Goal: Find specific page/section: Find specific page/section

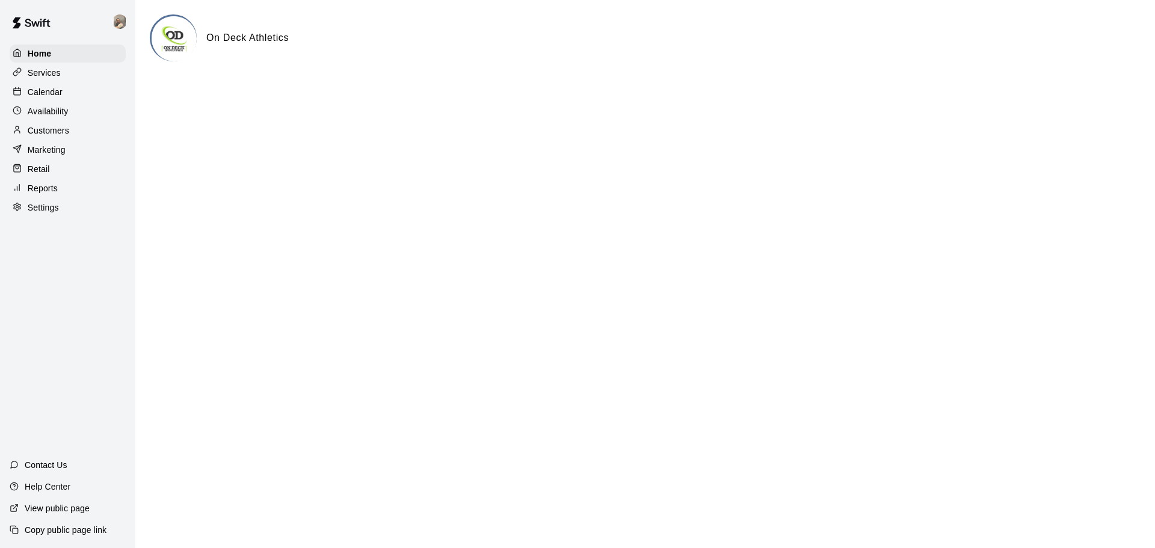
click at [74, 137] on div "Customers" at bounding box center [68, 131] width 116 height 18
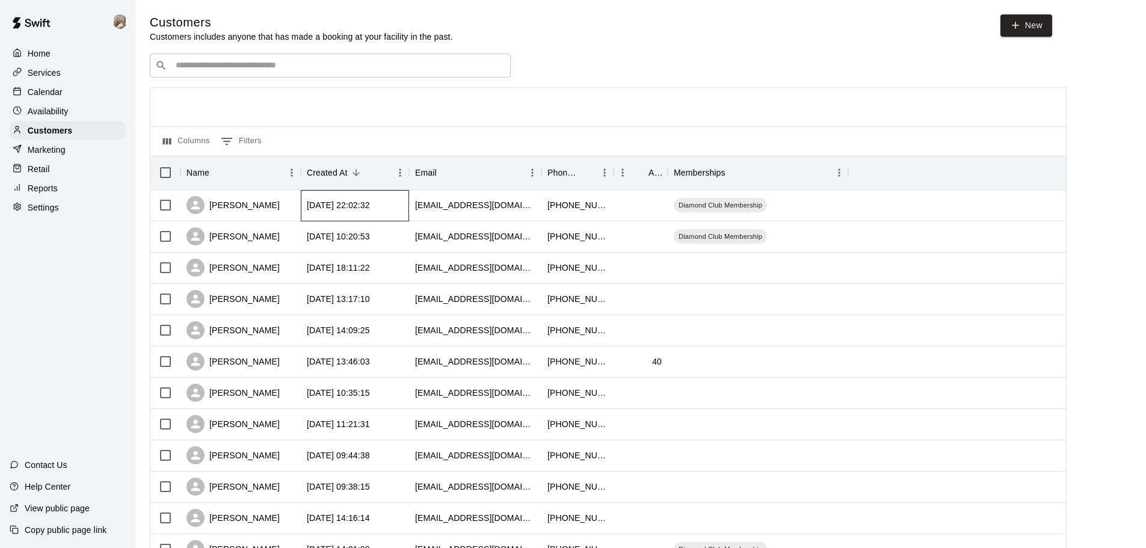
click at [324, 204] on div "[DATE] 22:02:32" at bounding box center [338, 205] width 63 height 12
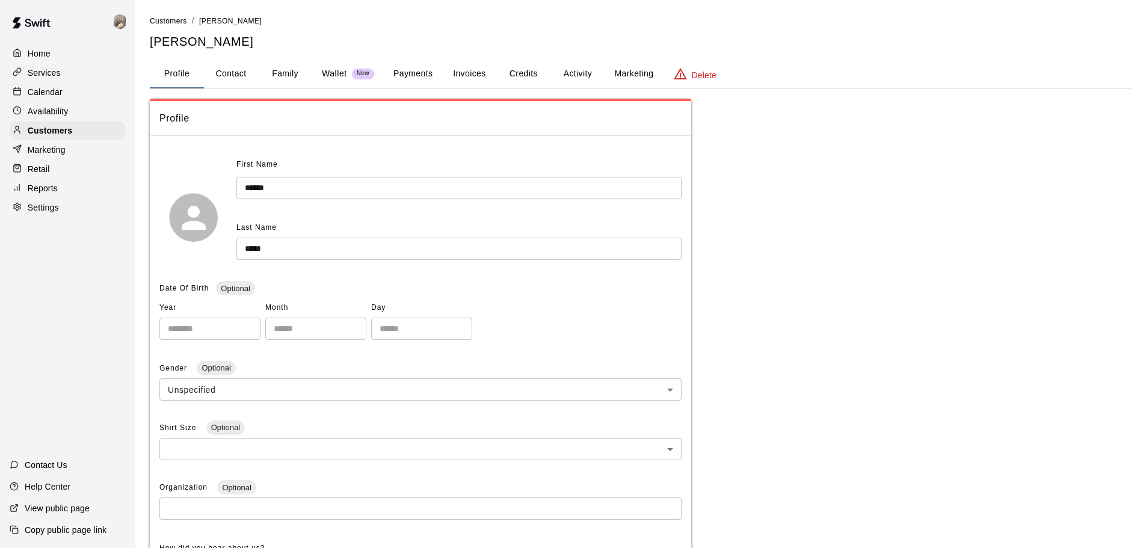
click at [235, 76] on button "Contact" at bounding box center [231, 74] width 54 height 29
select select "**"
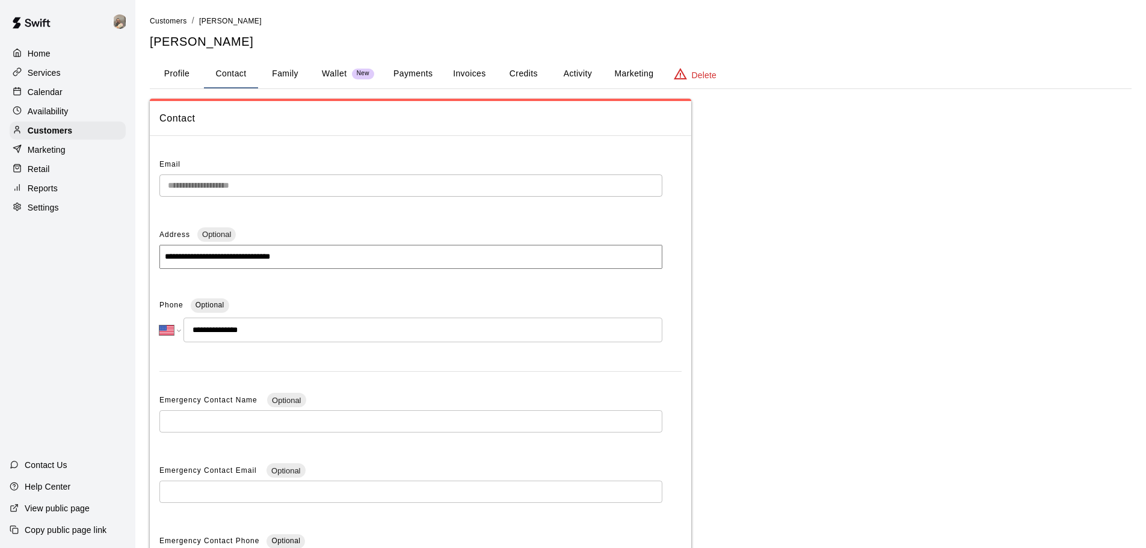
click at [285, 88] on button "Family" at bounding box center [285, 74] width 54 height 29
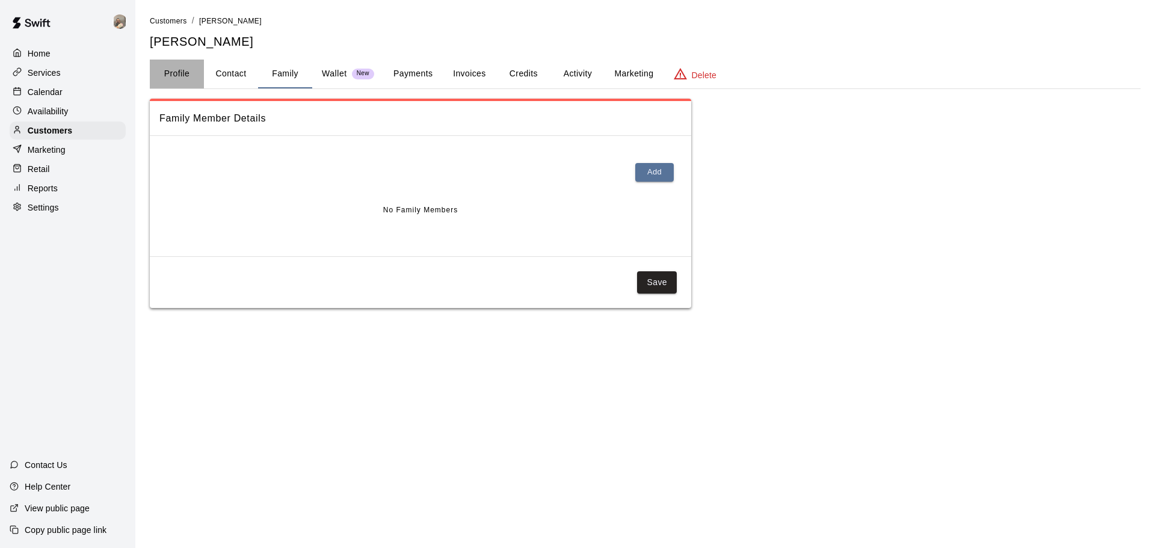
click at [161, 73] on button "Profile" at bounding box center [177, 74] width 54 height 29
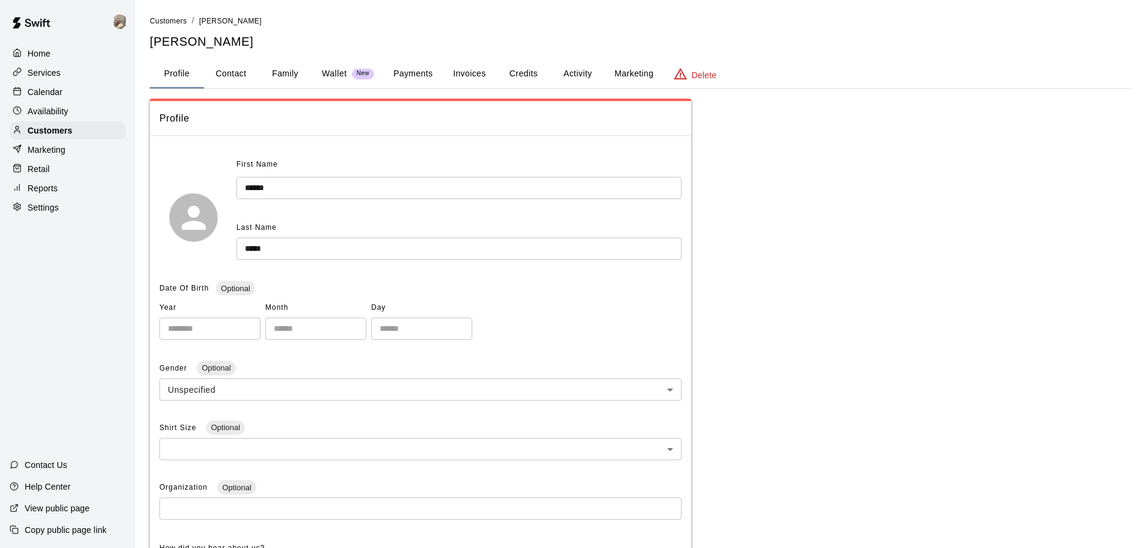
click at [233, 69] on button "Contact" at bounding box center [231, 74] width 54 height 29
select select "**"
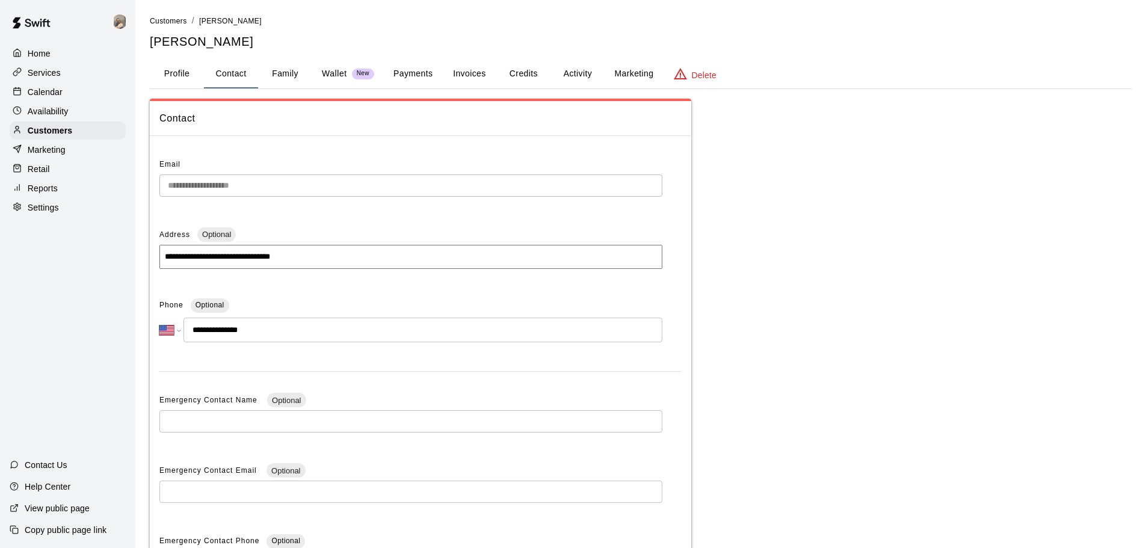
click at [277, 68] on button "Family" at bounding box center [285, 74] width 54 height 29
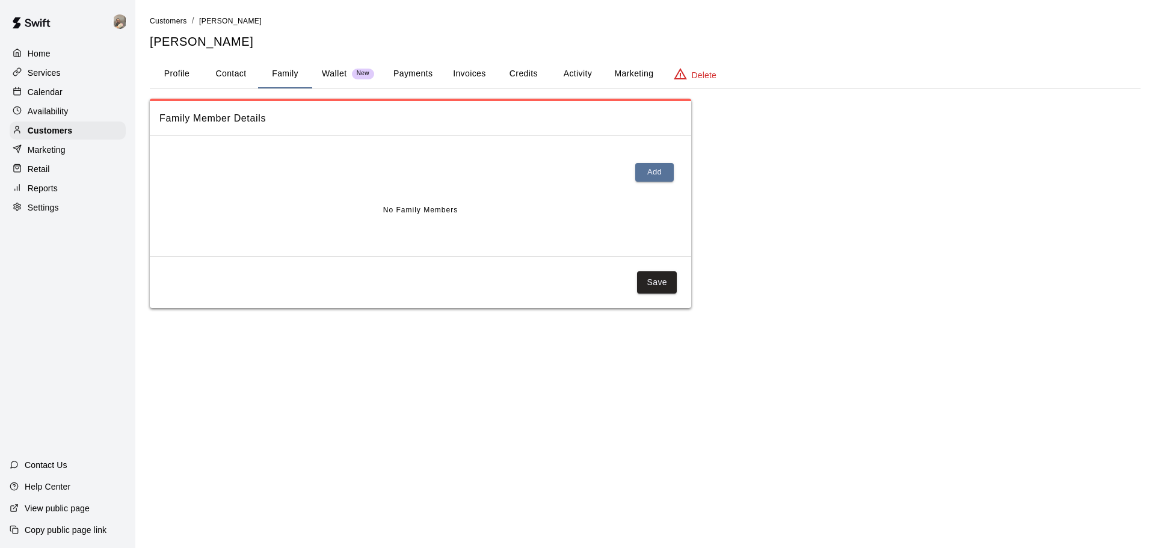
click at [326, 72] on p "Wallet" at bounding box center [334, 73] width 25 height 13
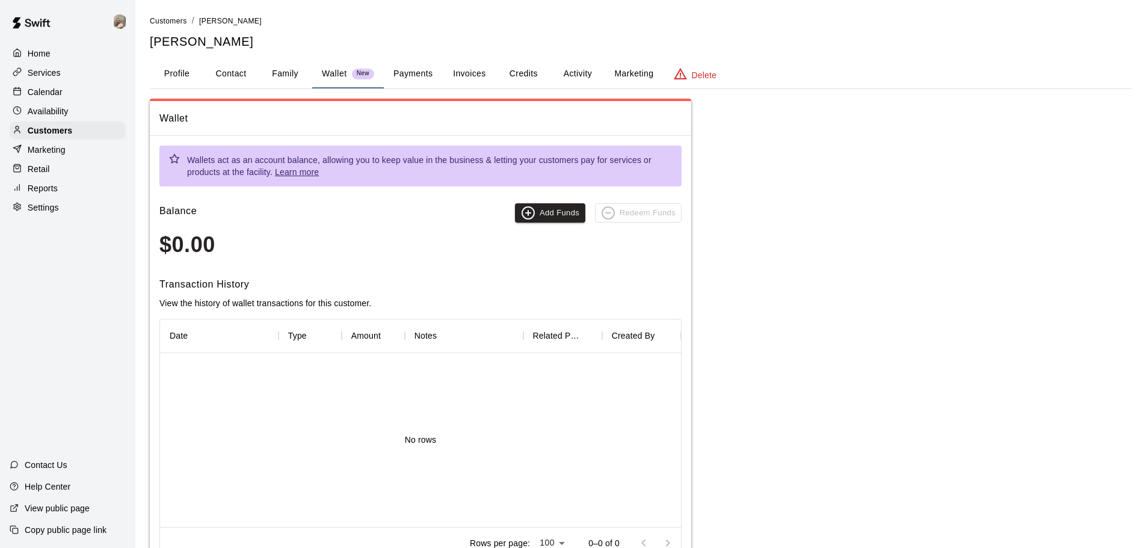
click at [425, 72] on button "Payments" at bounding box center [413, 74] width 58 height 29
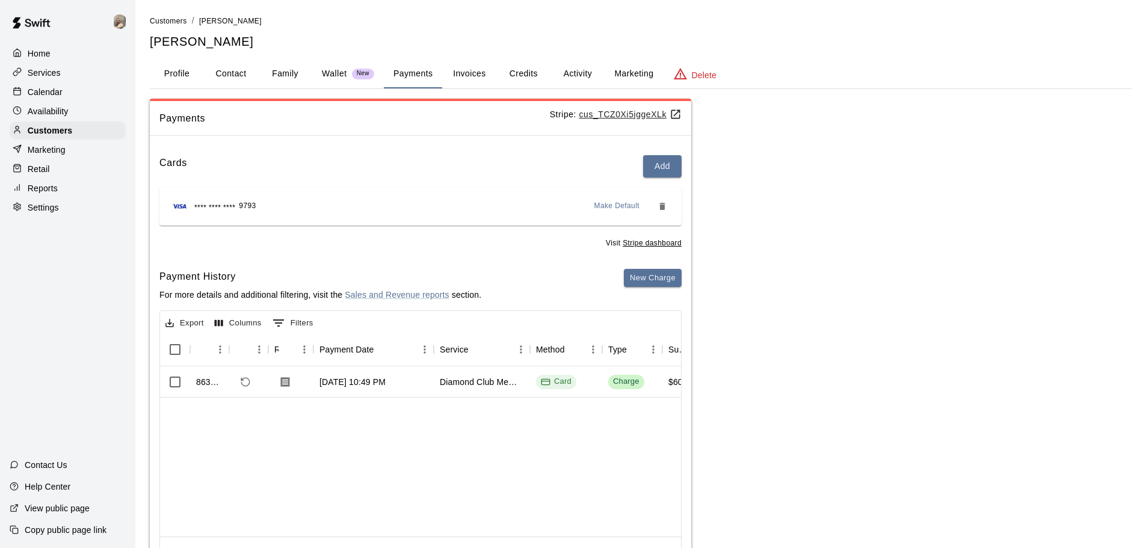
click at [460, 84] on button "Invoices" at bounding box center [469, 74] width 54 height 29
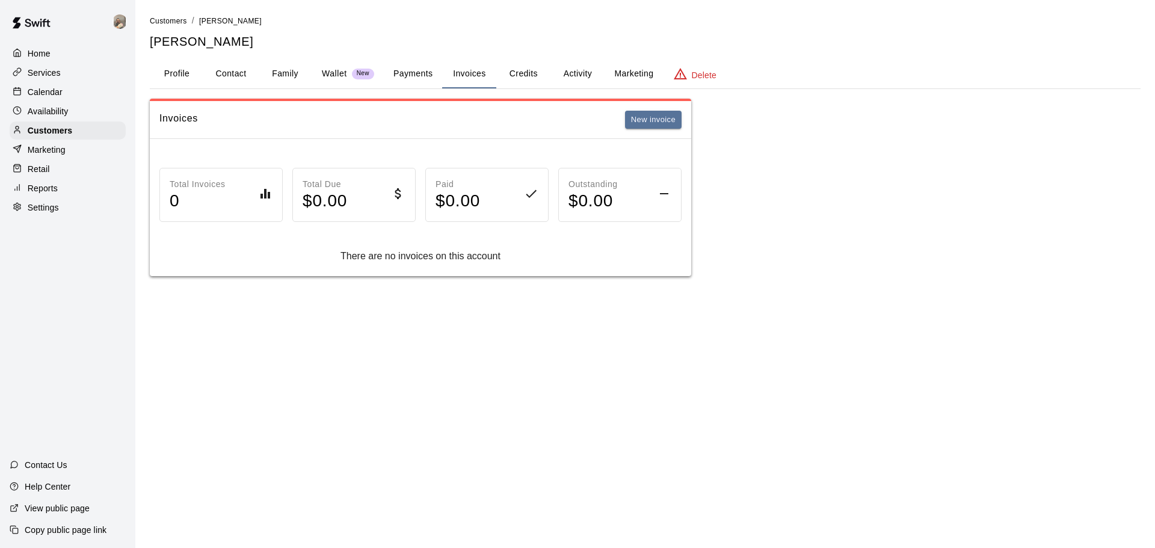
click at [534, 78] on button "Credits" at bounding box center [523, 74] width 54 height 29
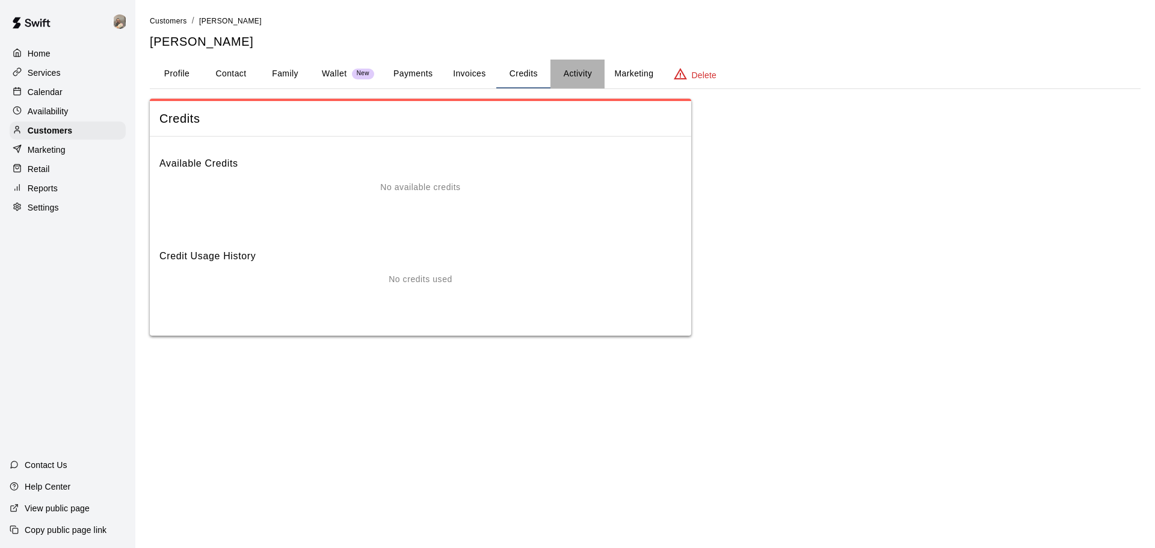
click at [566, 79] on button "Activity" at bounding box center [578, 74] width 54 height 29
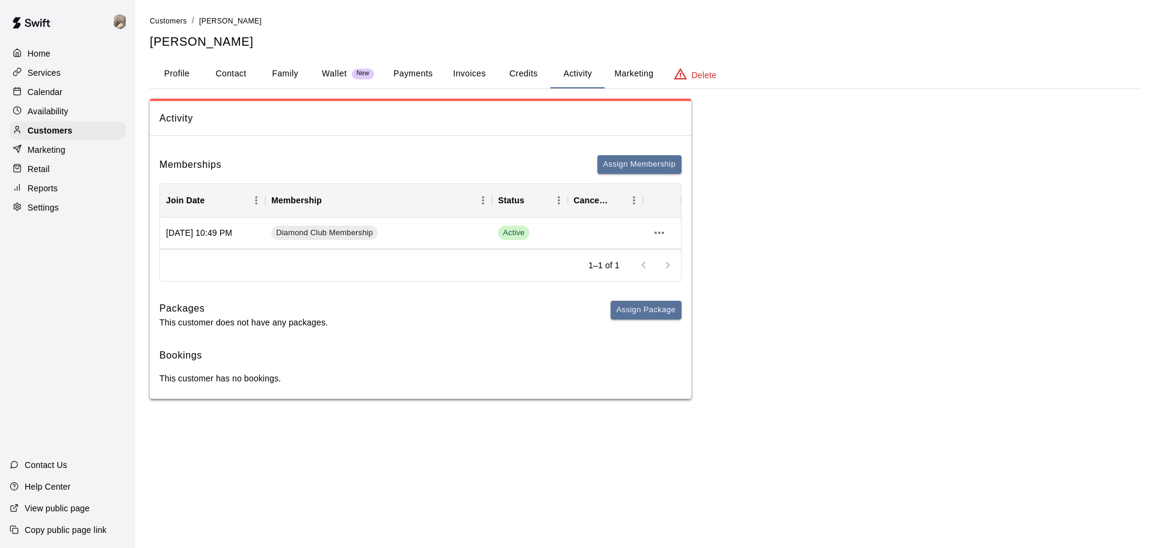
click at [232, 75] on button "Contact" at bounding box center [231, 74] width 54 height 29
select select "**"
